Goal: Information Seeking & Learning: Learn about a topic

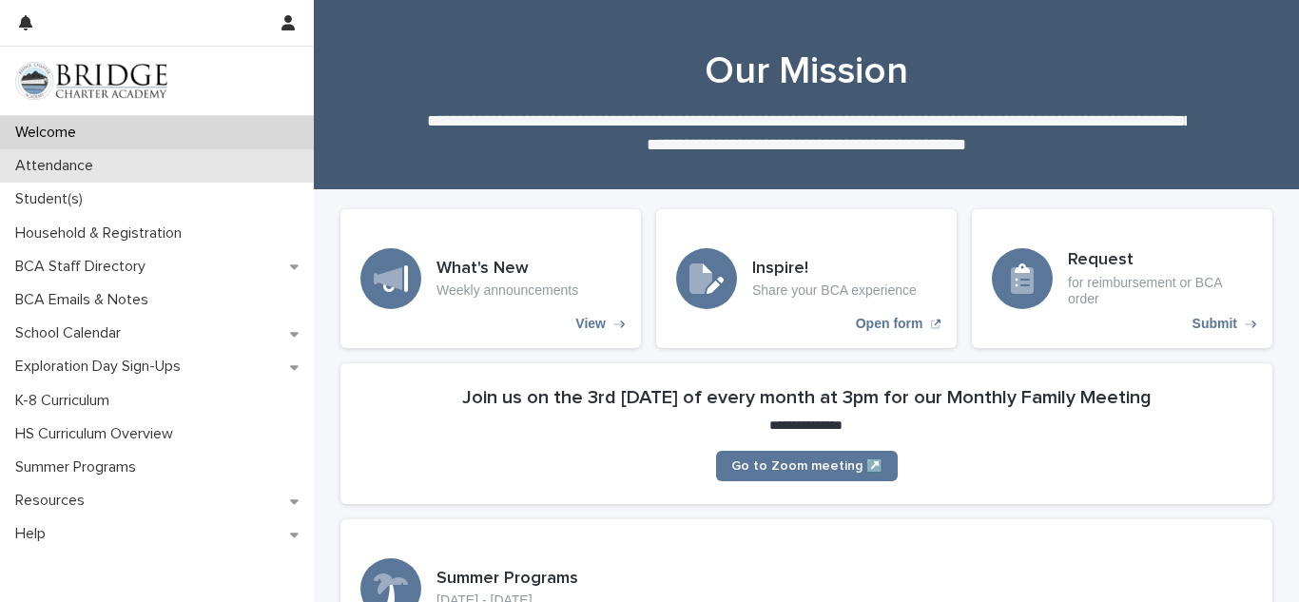
click at [66, 166] on p "Attendance" at bounding box center [58, 166] width 101 height 18
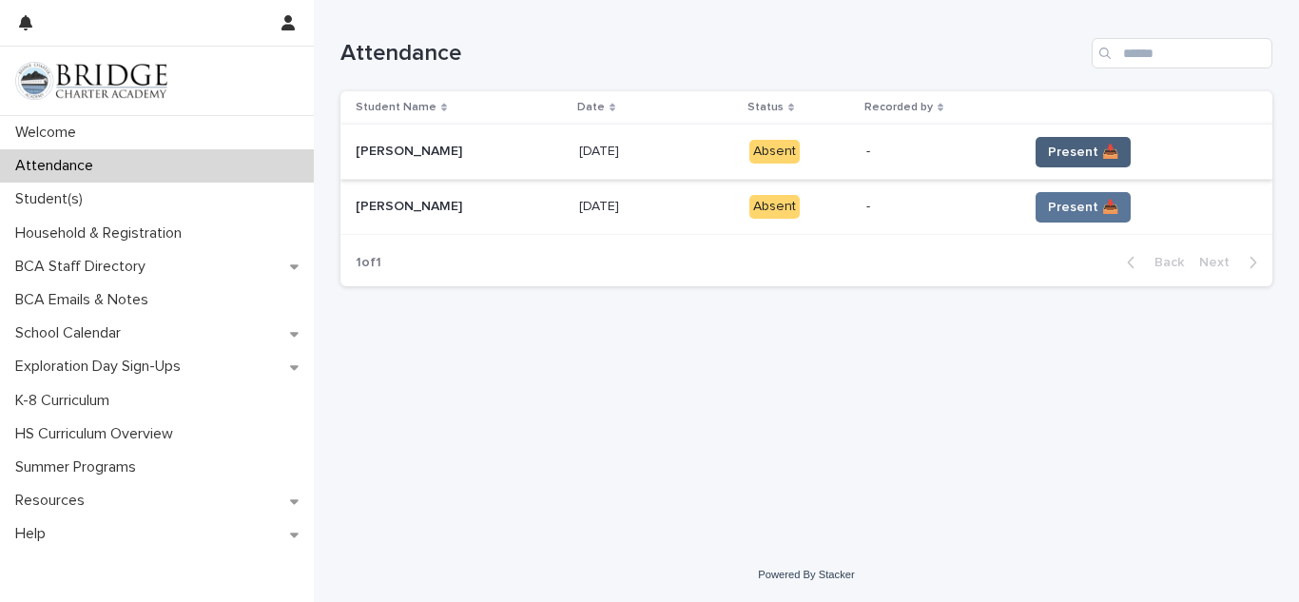
click at [1079, 164] on button "Present 📥" at bounding box center [1083, 152] width 95 height 30
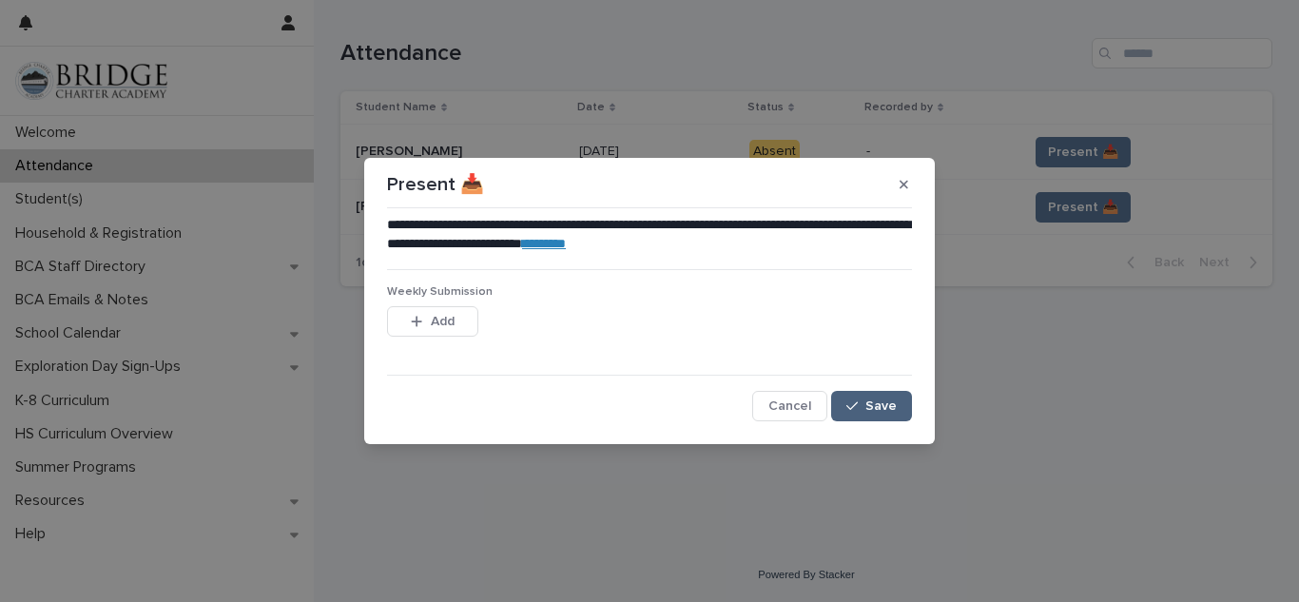
click at [867, 405] on span "Save" at bounding box center [880, 405] width 31 height 13
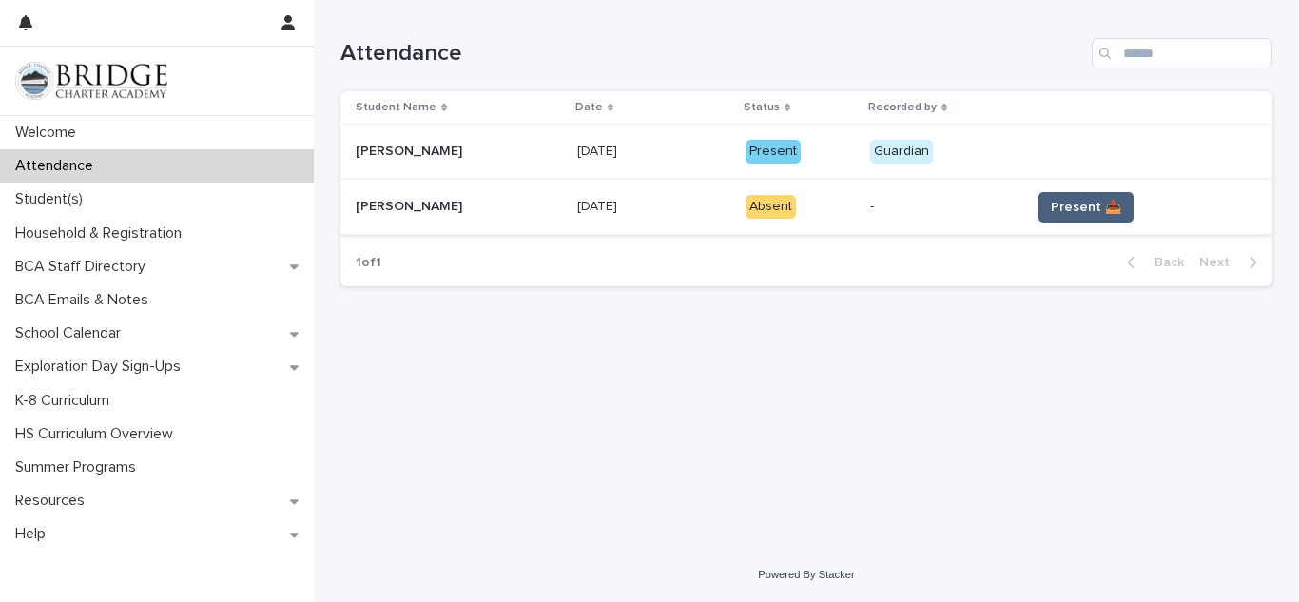
click at [1090, 207] on span "Present 📥" at bounding box center [1086, 207] width 70 height 19
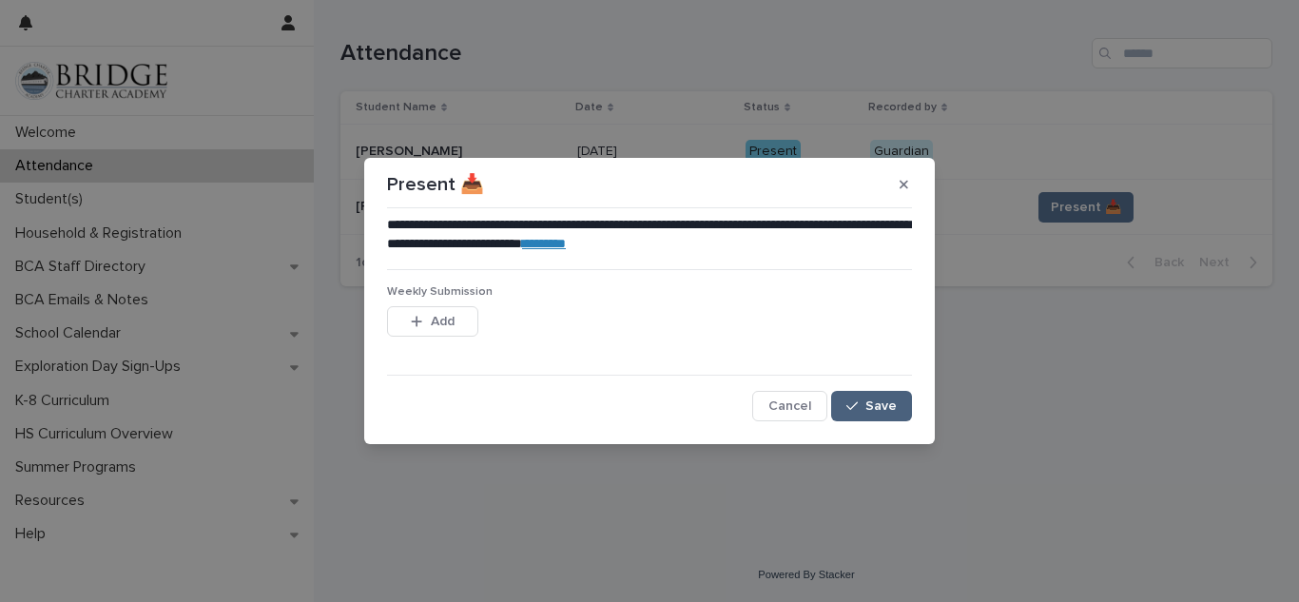
click at [866, 408] on span "Save" at bounding box center [880, 405] width 31 height 13
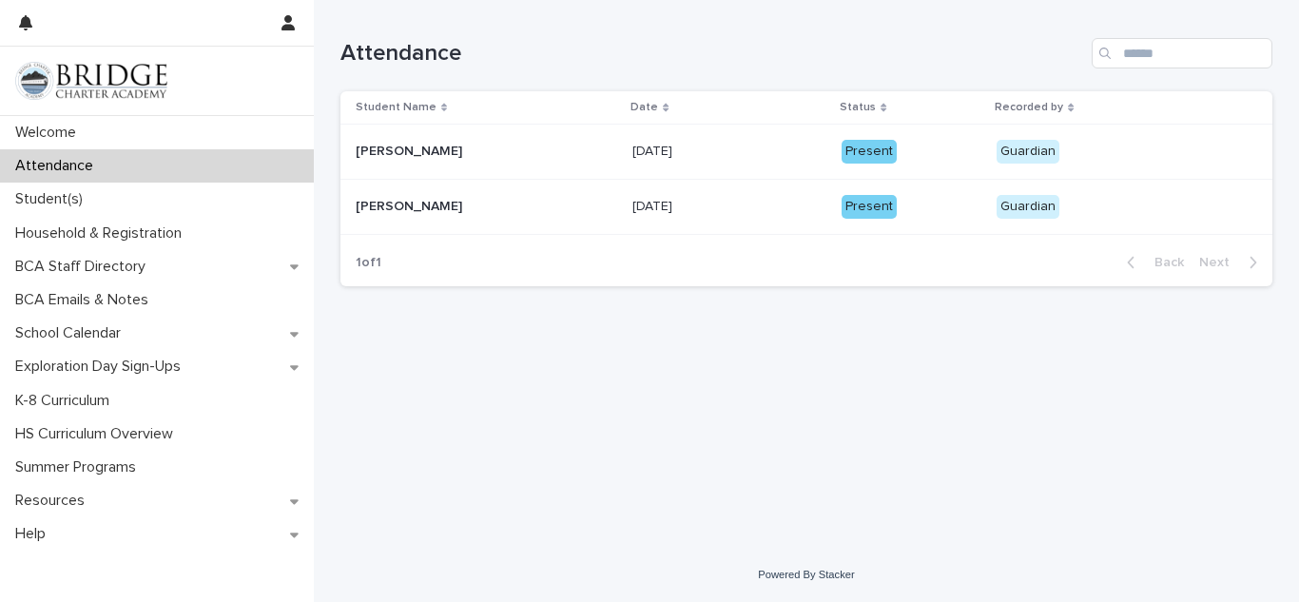
click at [900, 184] on td "Present" at bounding box center [911, 207] width 155 height 55
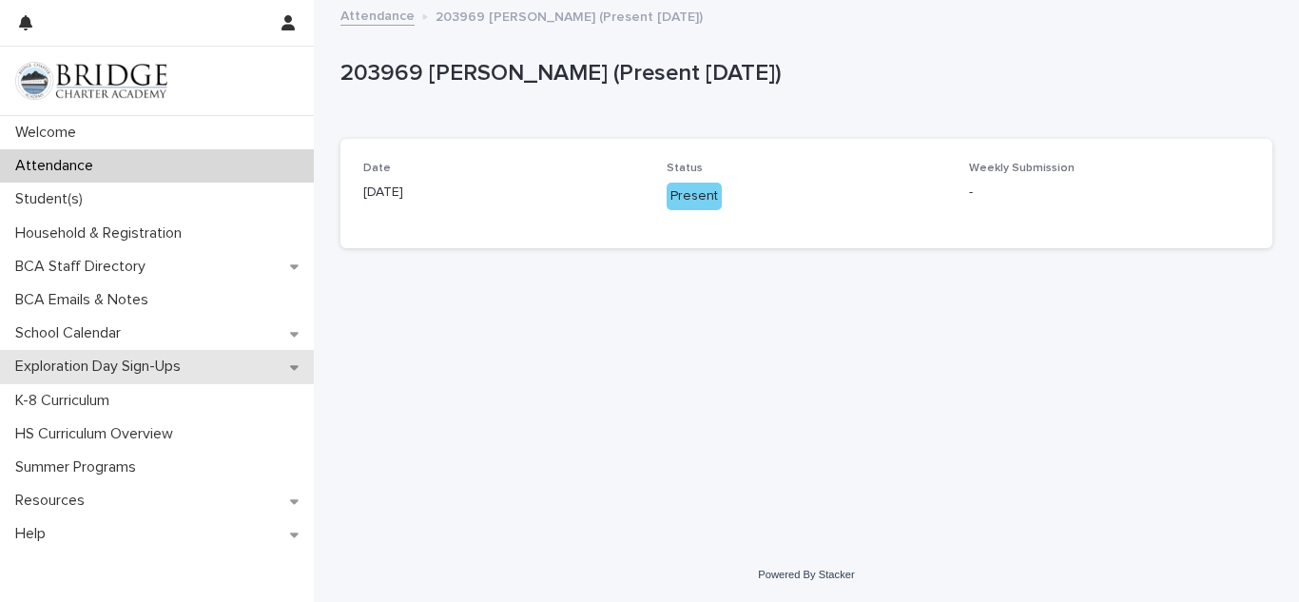
click at [182, 379] on div "Exploration Day Sign-Ups" at bounding box center [157, 366] width 314 height 33
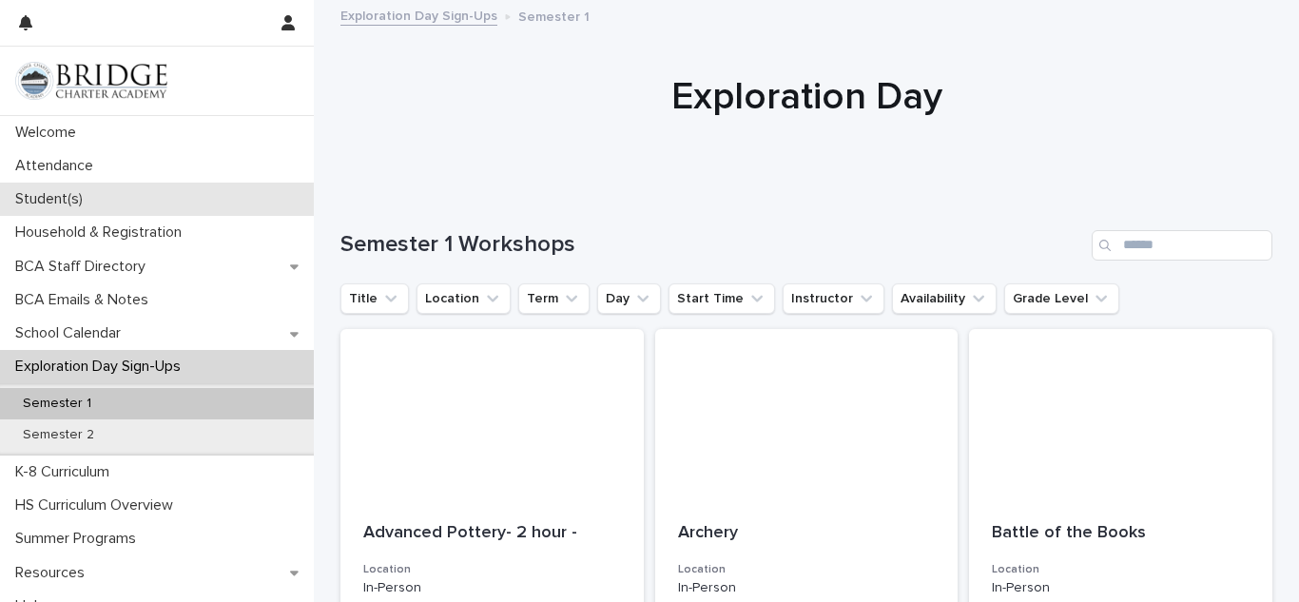
click at [45, 198] on p "Student(s)" at bounding box center [53, 199] width 90 height 18
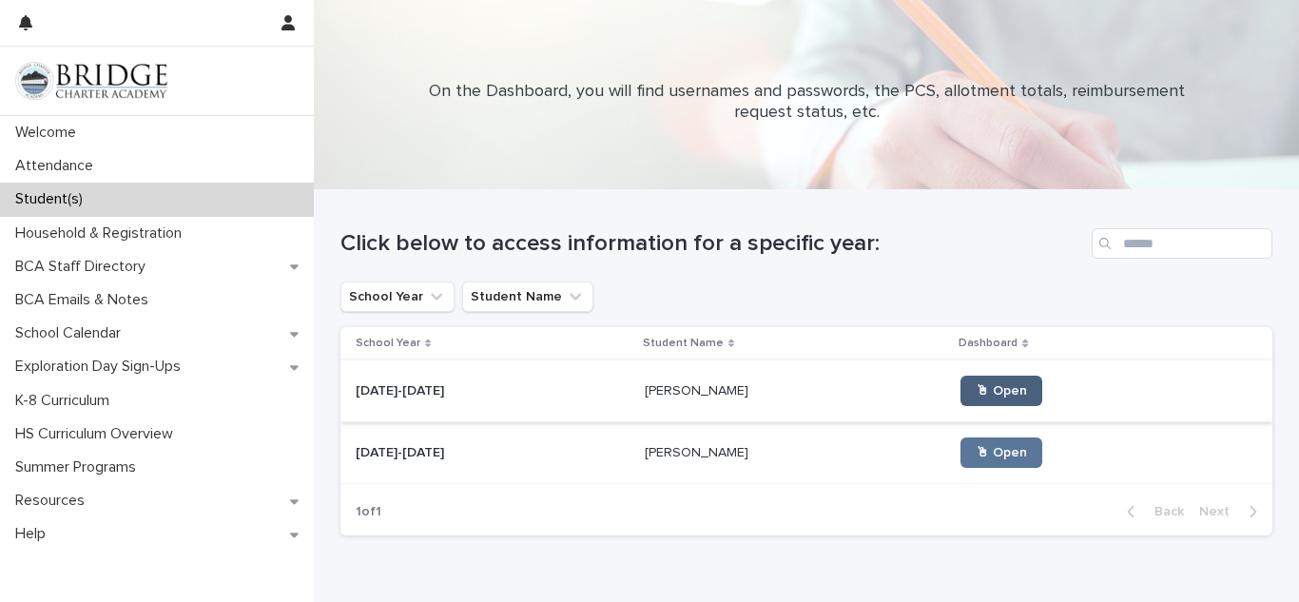
click at [976, 397] on span "🖱 Open" at bounding box center [1001, 390] width 51 height 13
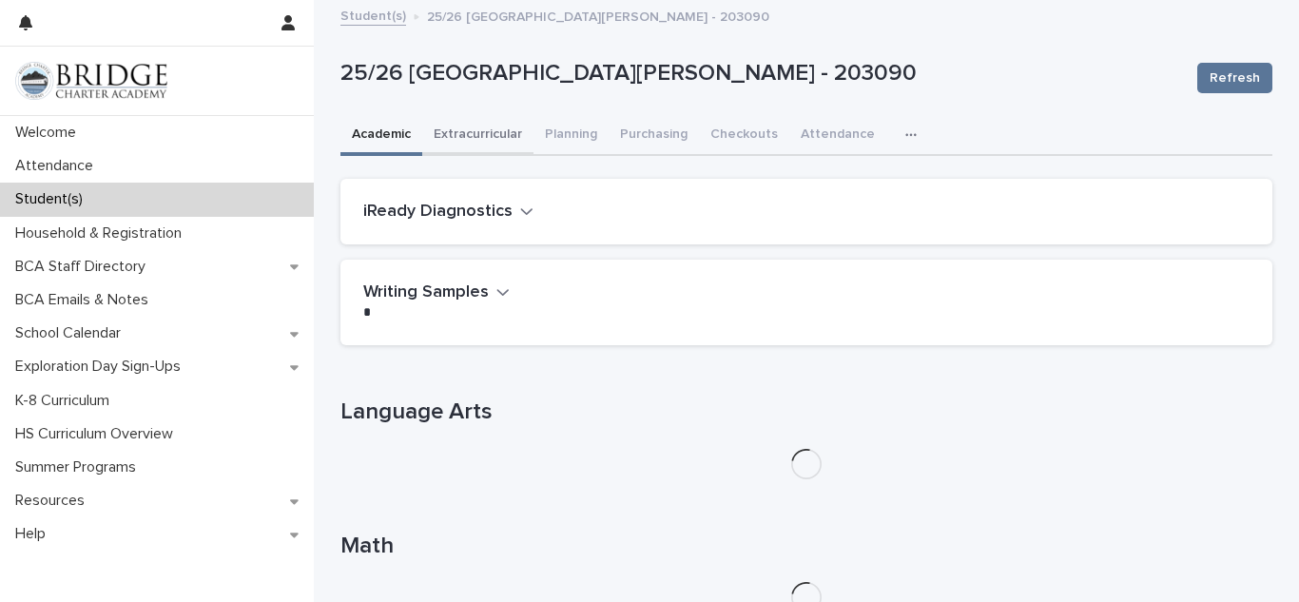
click at [444, 135] on button "Extracurricular" at bounding box center [477, 136] width 111 height 40
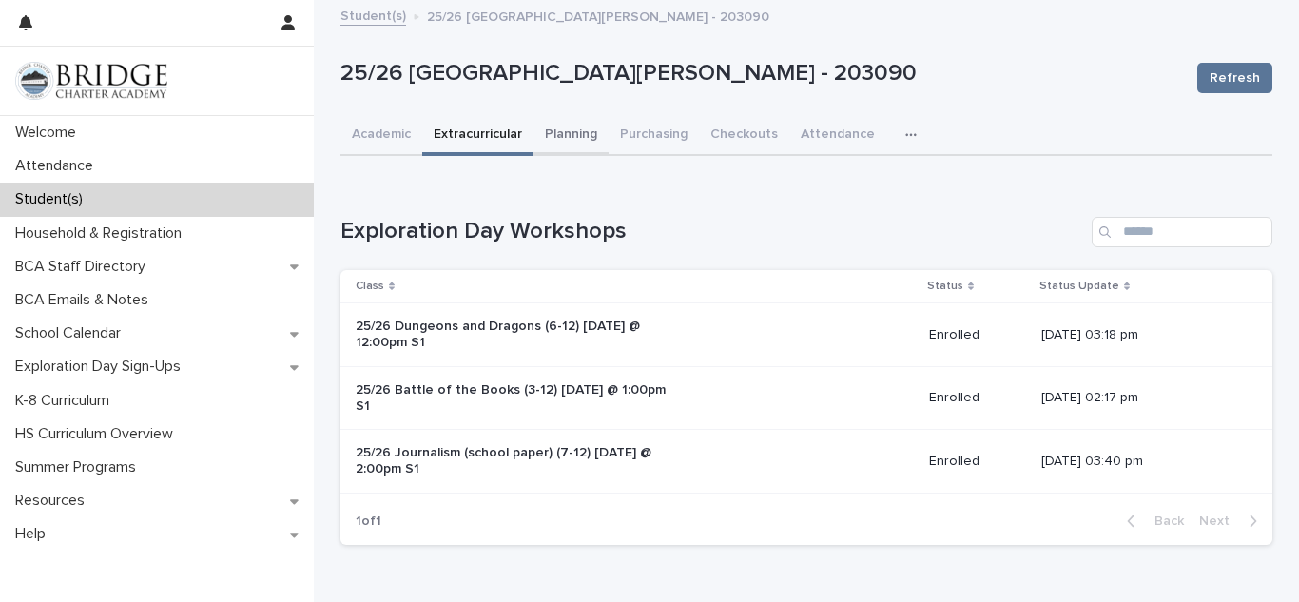
click at [580, 140] on button "Planning" at bounding box center [570, 136] width 75 height 40
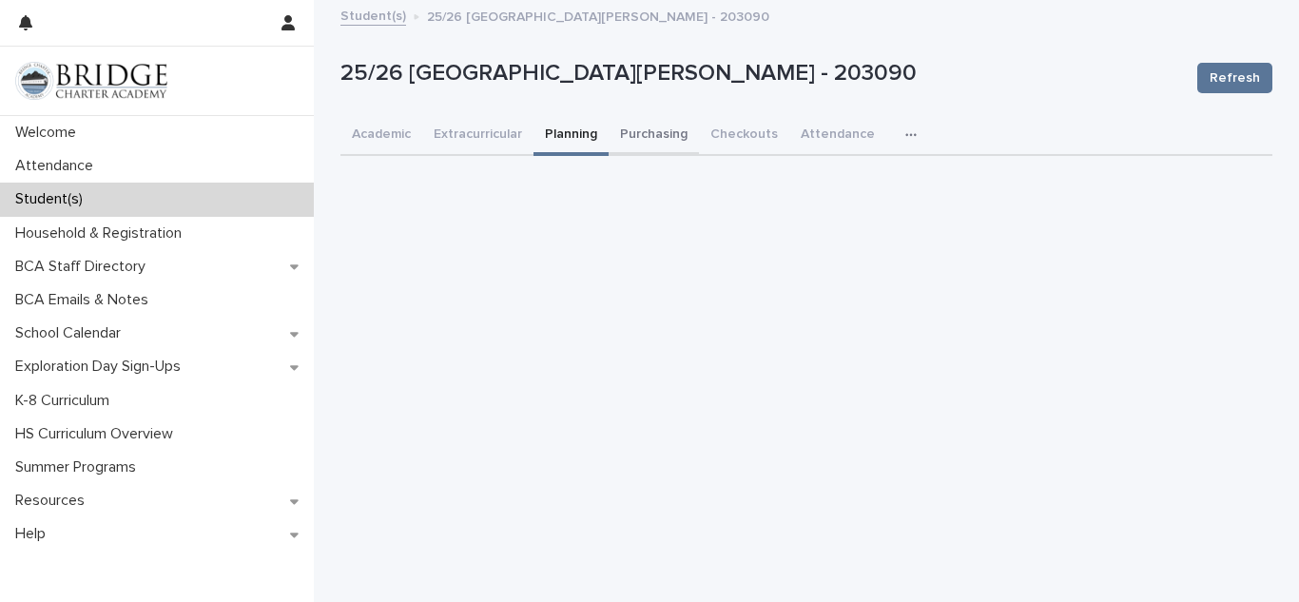
click at [637, 130] on button "Purchasing" at bounding box center [654, 136] width 90 height 40
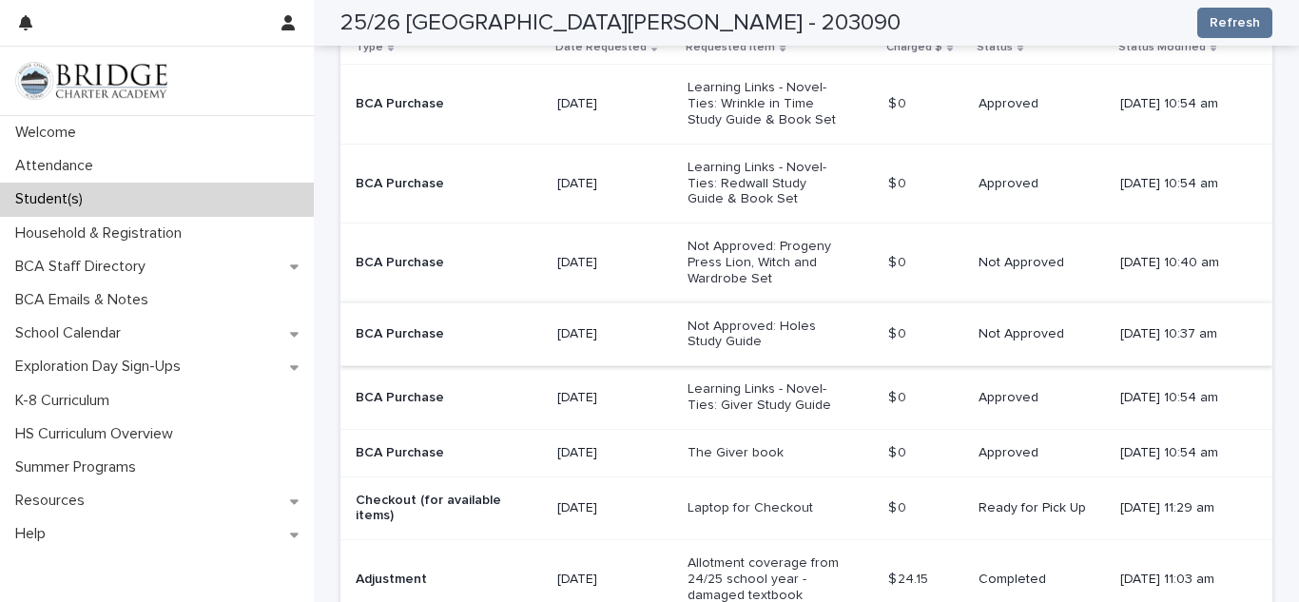
scroll to position [1006, 0]
